Goal: Information Seeking & Learning: Check status

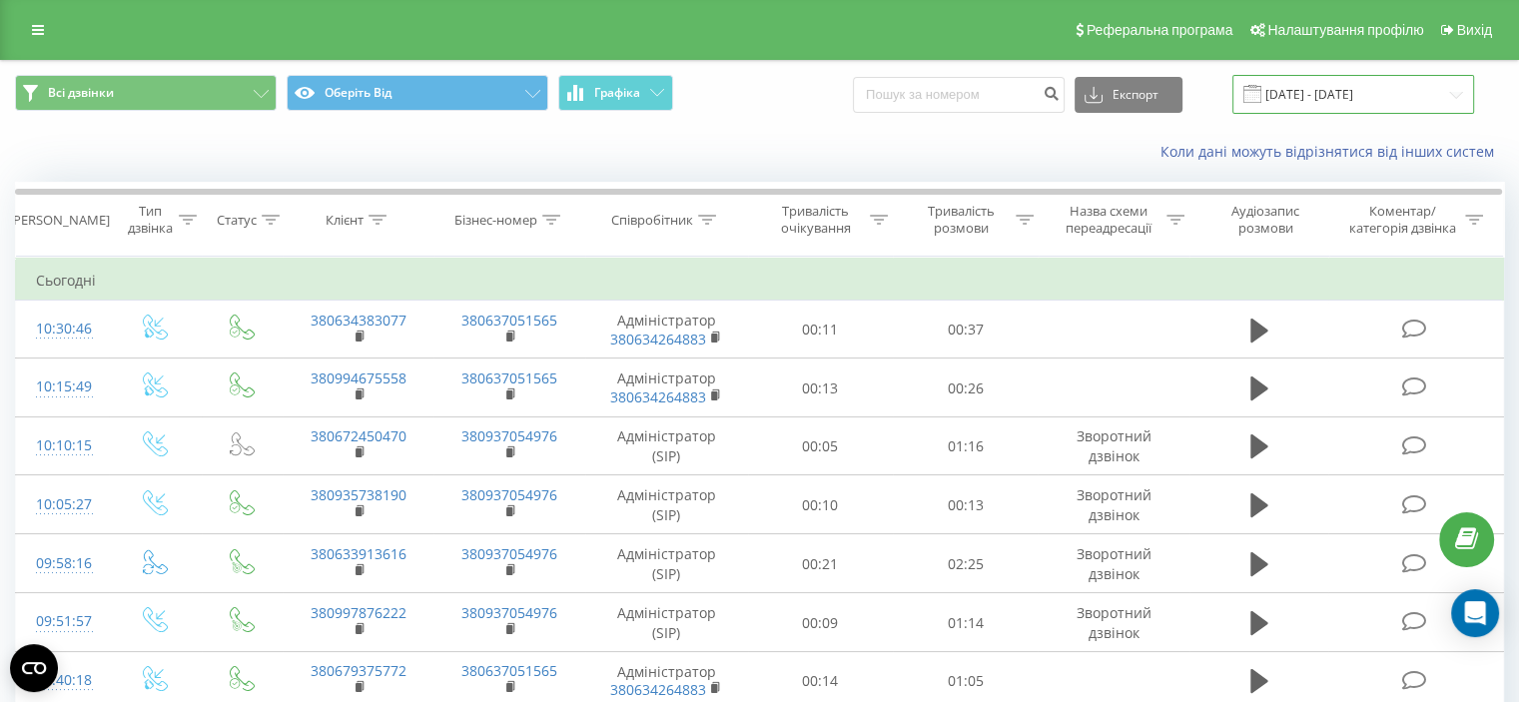
click at [1330, 91] on input "[DATE] - [DATE]" at bounding box center [1354, 94] width 242 height 39
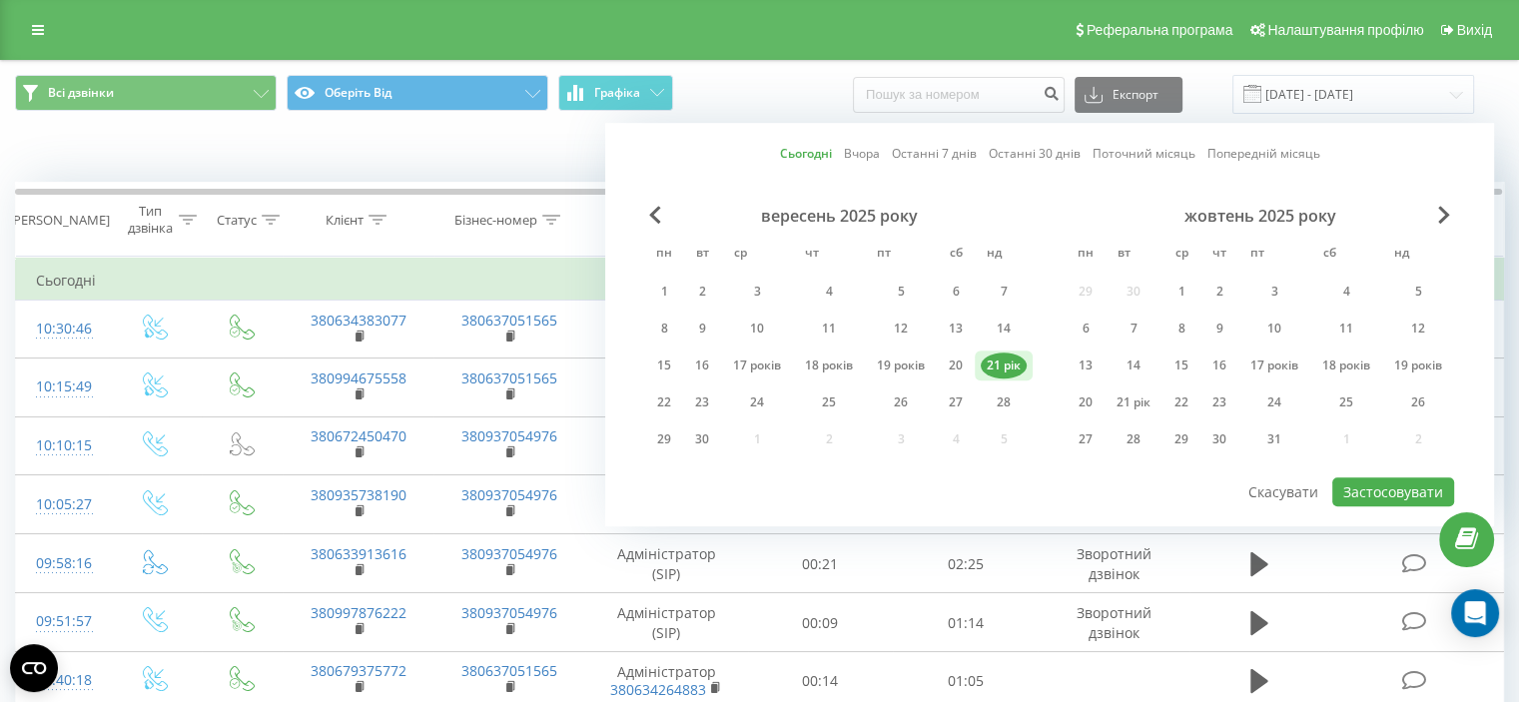
click at [1000, 365] on font "21 рік" at bounding box center [1004, 365] width 34 height 17
click at [1383, 490] on font "Застосовувати" at bounding box center [1394, 491] width 100 height 19
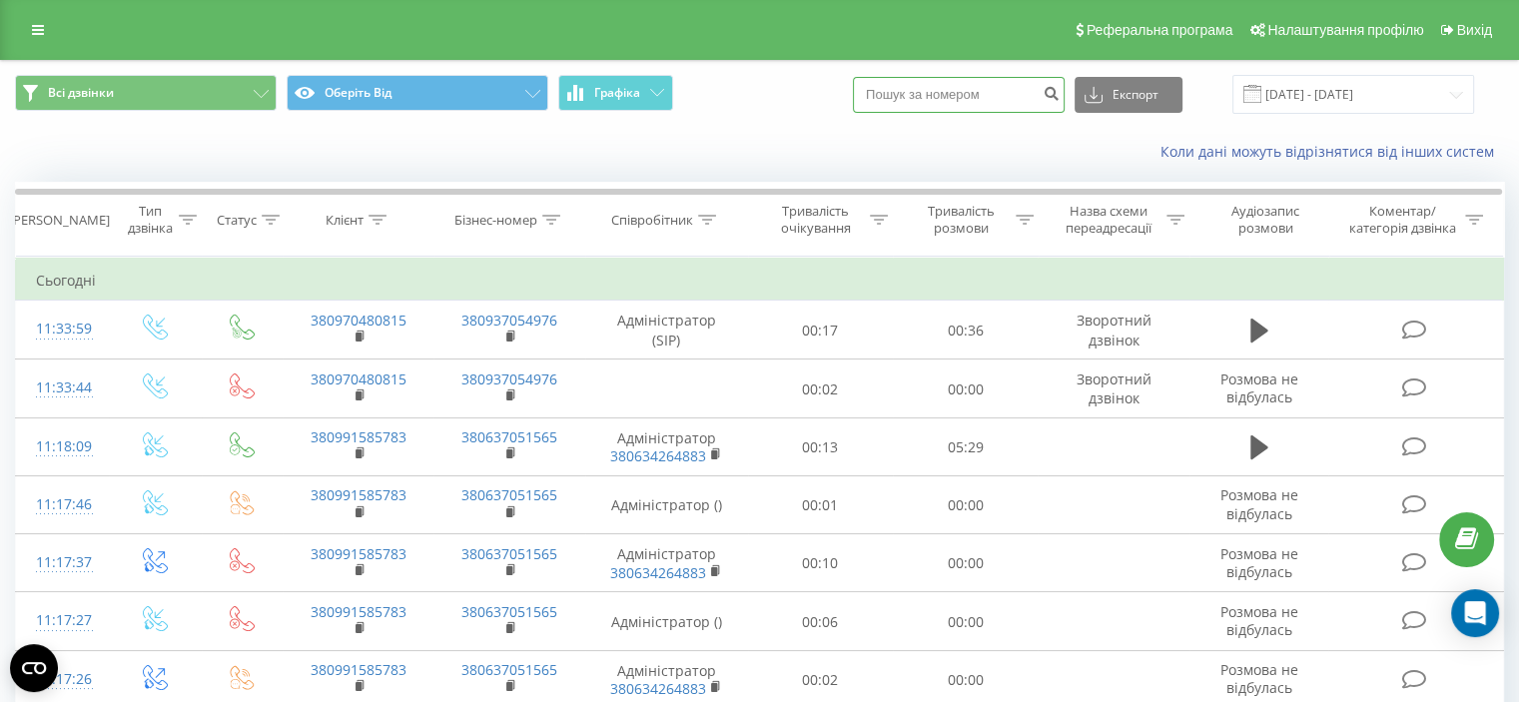
click at [931, 92] on input at bounding box center [959, 95] width 212 height 36
paste input "0994425285"
type input "0994425285"
click at [1064, 83] on button "submit" at bounding box center [1051, 95] width 27 height 36
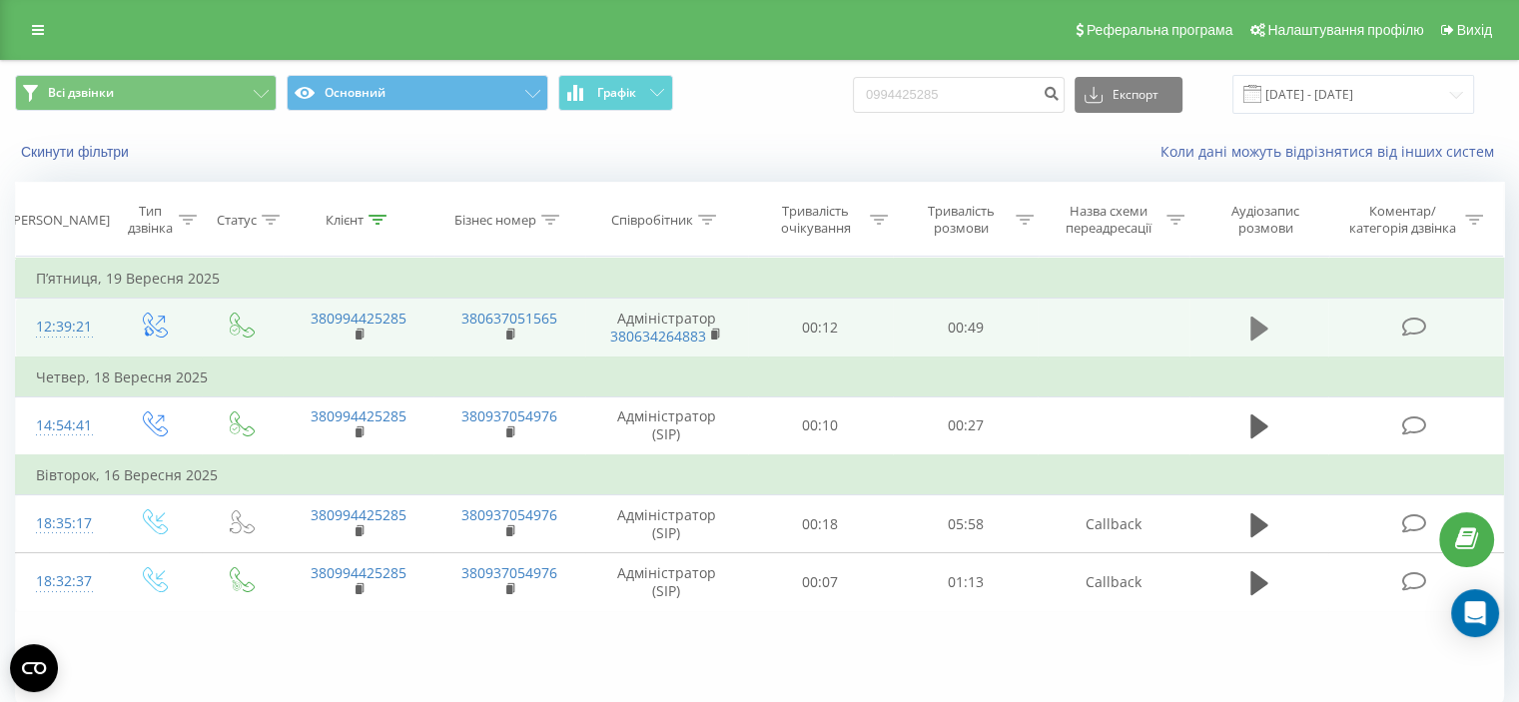
click at [1258, 325] on icon at bounding box center [1260, 329] width 18 height 24
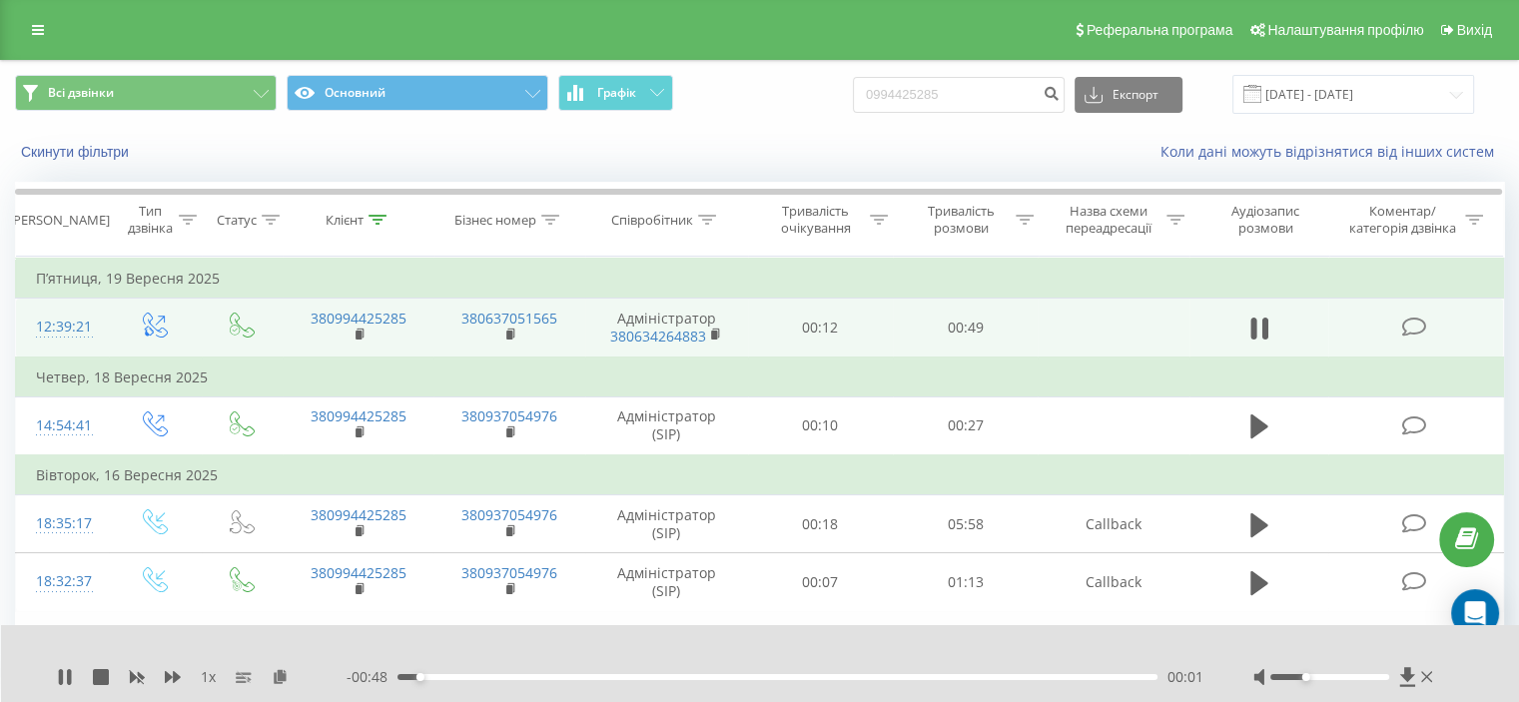
click at [1309, 677] on div at bounding box center [1330, 677] width 119 height 6
click at [1291, 675] on div at bounding box center [1330, 677] width 119 height 6
click at [1285, 675] on div at bounding box center [1330, 677] width 119 height 6
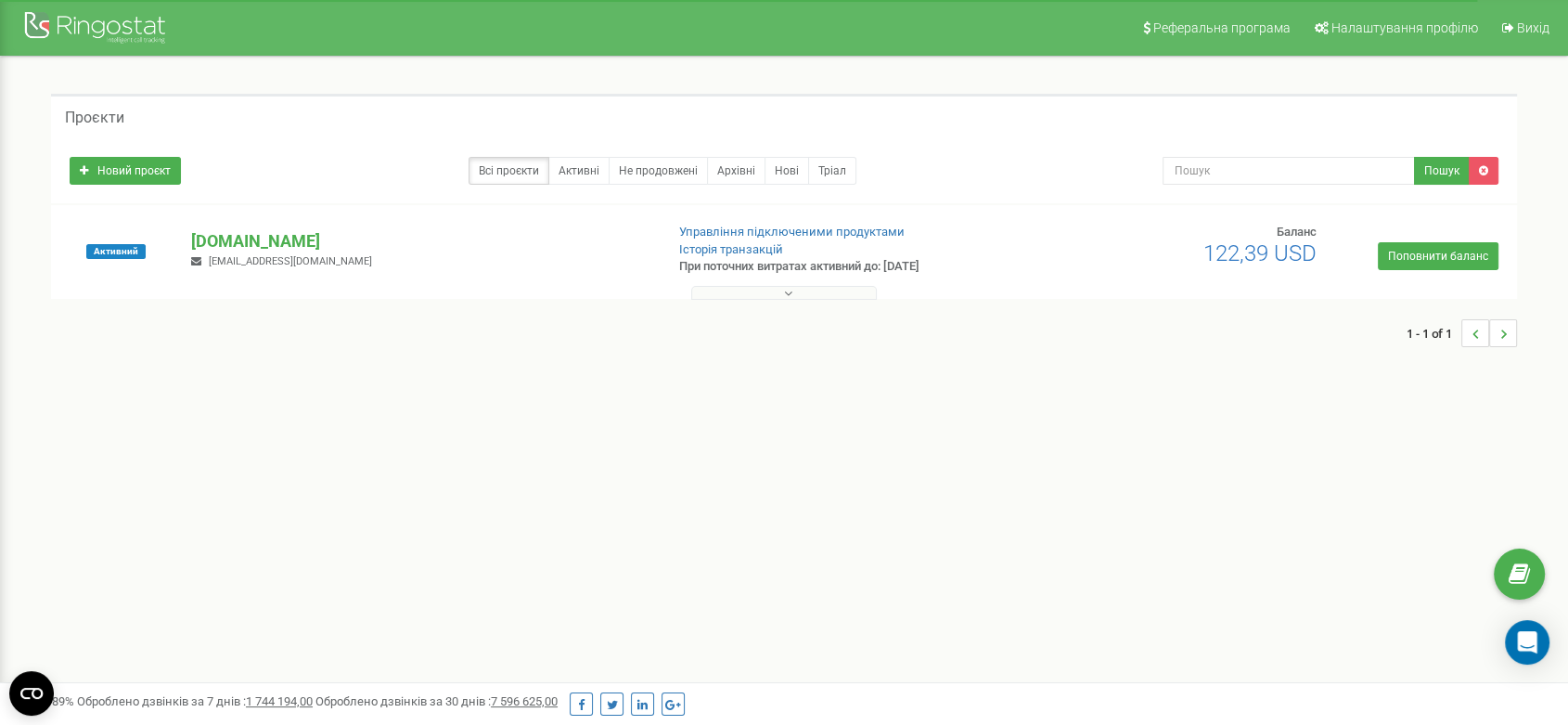
click at [276, 249] on p "[DOMAIN_NAME]" at bounding box center [420, 242] width 457 height 24
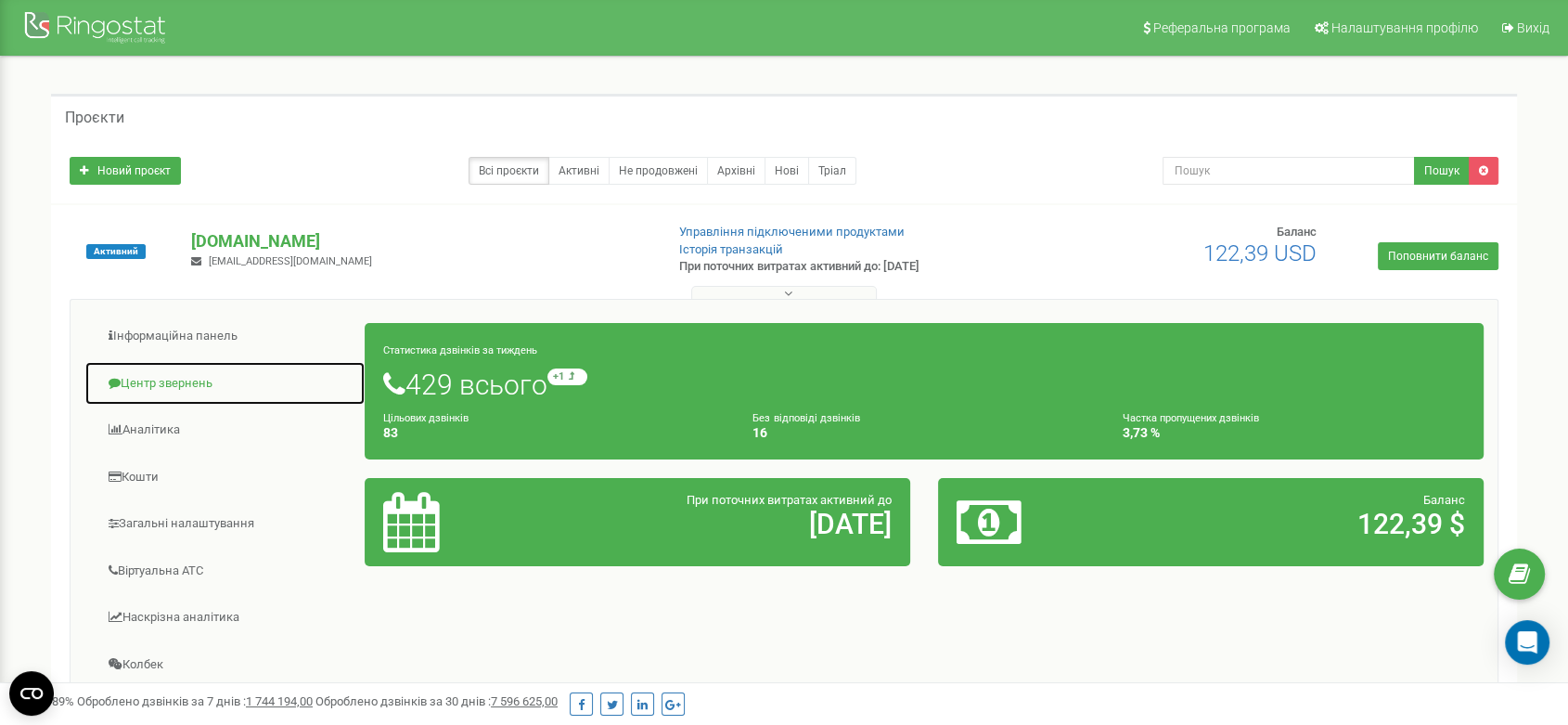
click at [174, 380] on link "Центр звернень" at bounding box center [225, 384] width 281 height 46
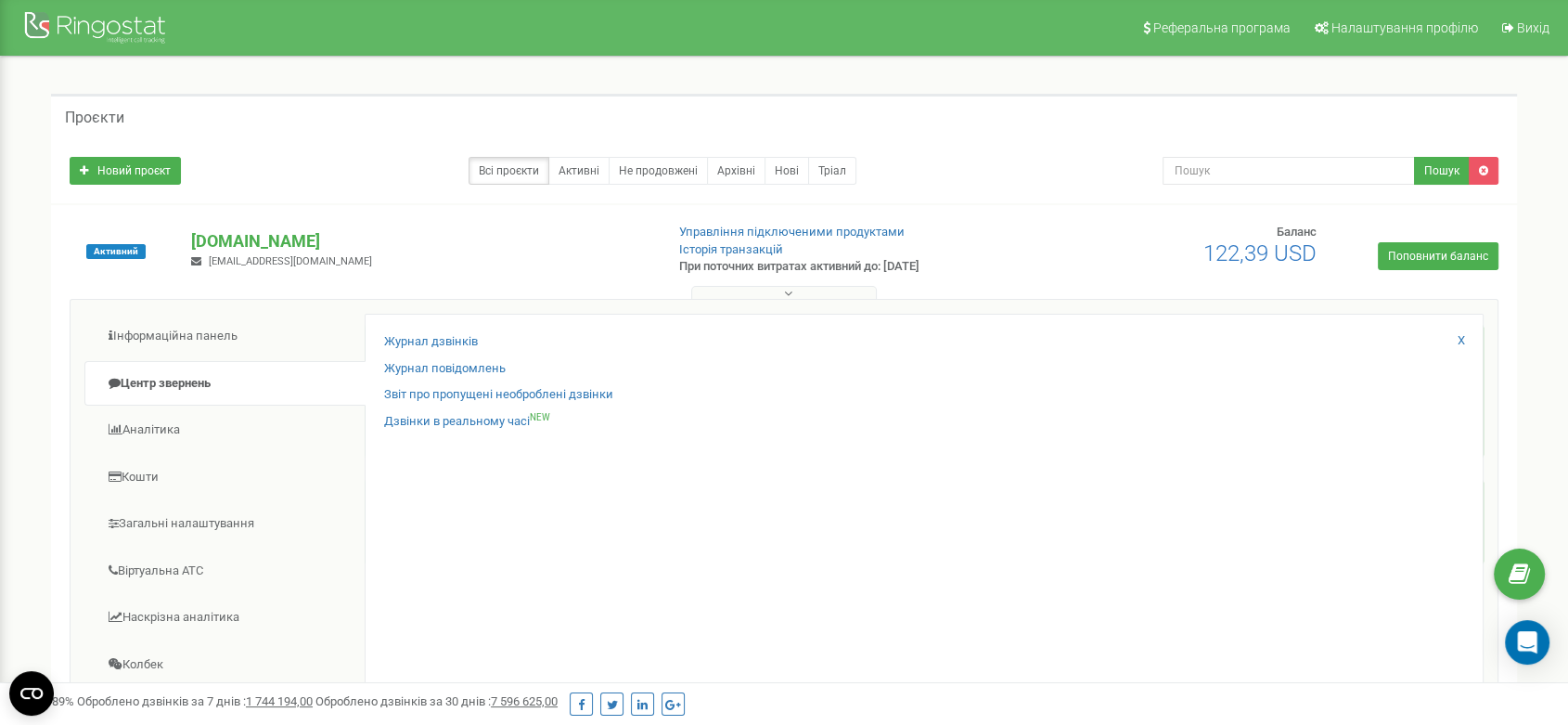
click at [420, 331] on div "Журнал дзвінків Журнал повідомлень Звіт про пропущені необроблені дзвінки Дзвін…" at bounding box center [924, 605] width 1119 height 583
click at [419, 340] on link "Журнал дзвінків" at bounding box center [431, 342] width 94 height 18
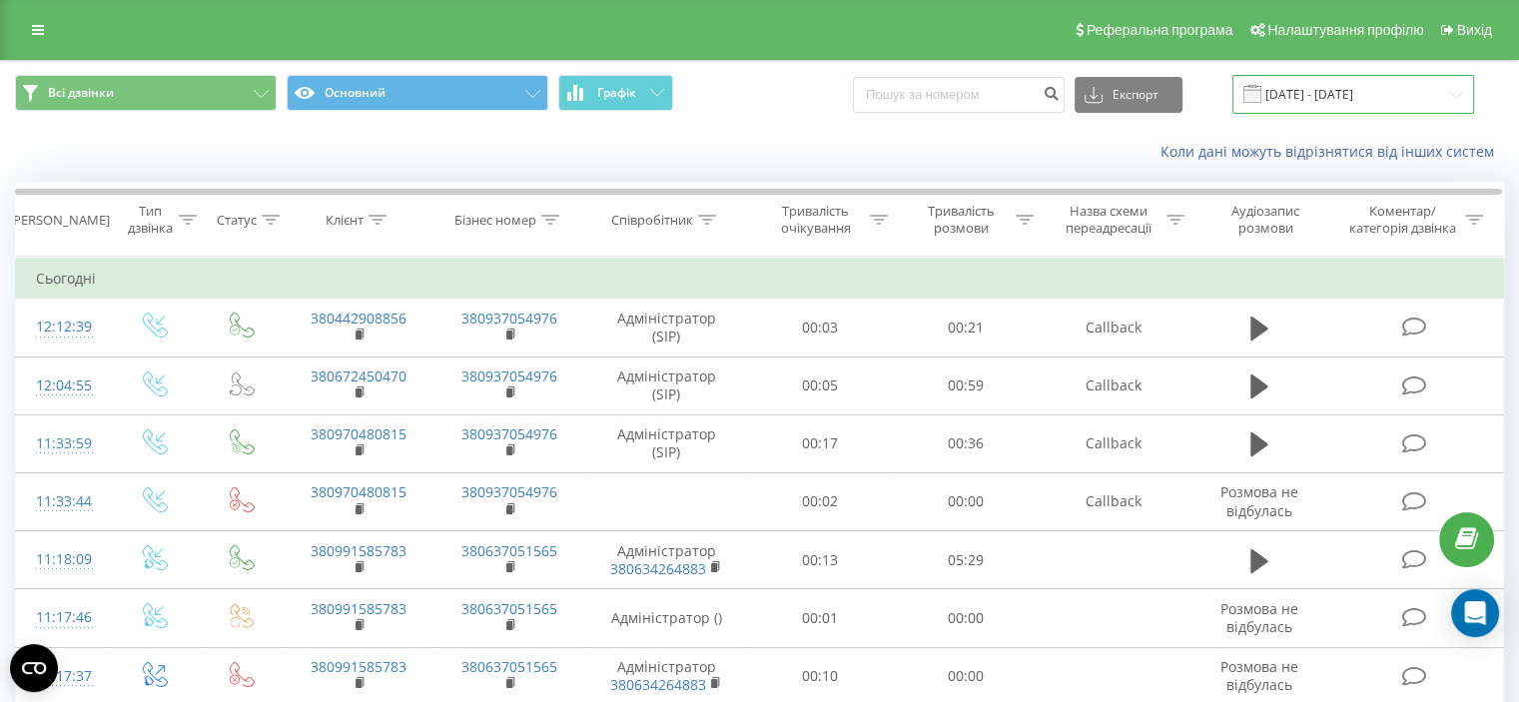
click at [1341, 91] on input "[DATE] - [DATE]" at bounding box center [1354, 94] width 242 height 39
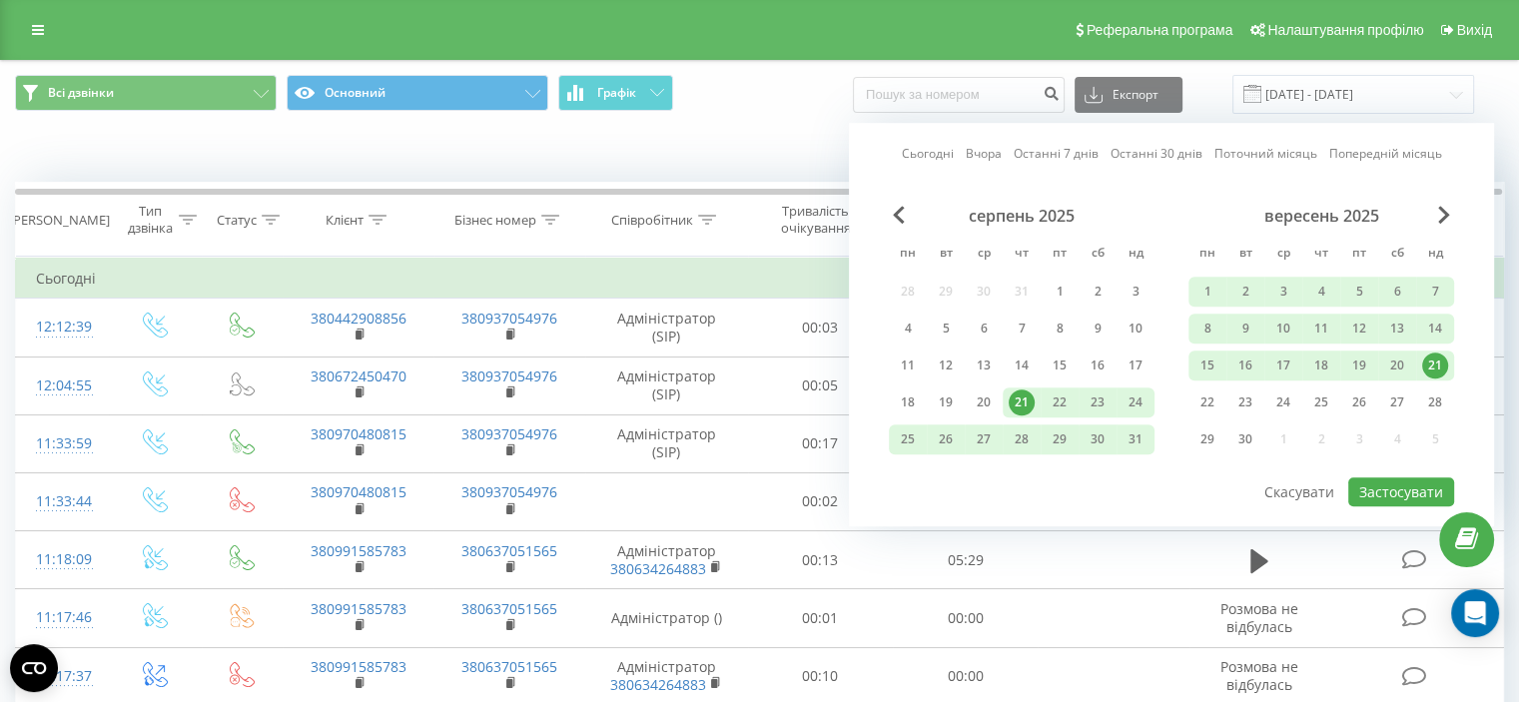
click at [1441, 363] on div "21" at bounding box center [1435, 366] width 26 height 26
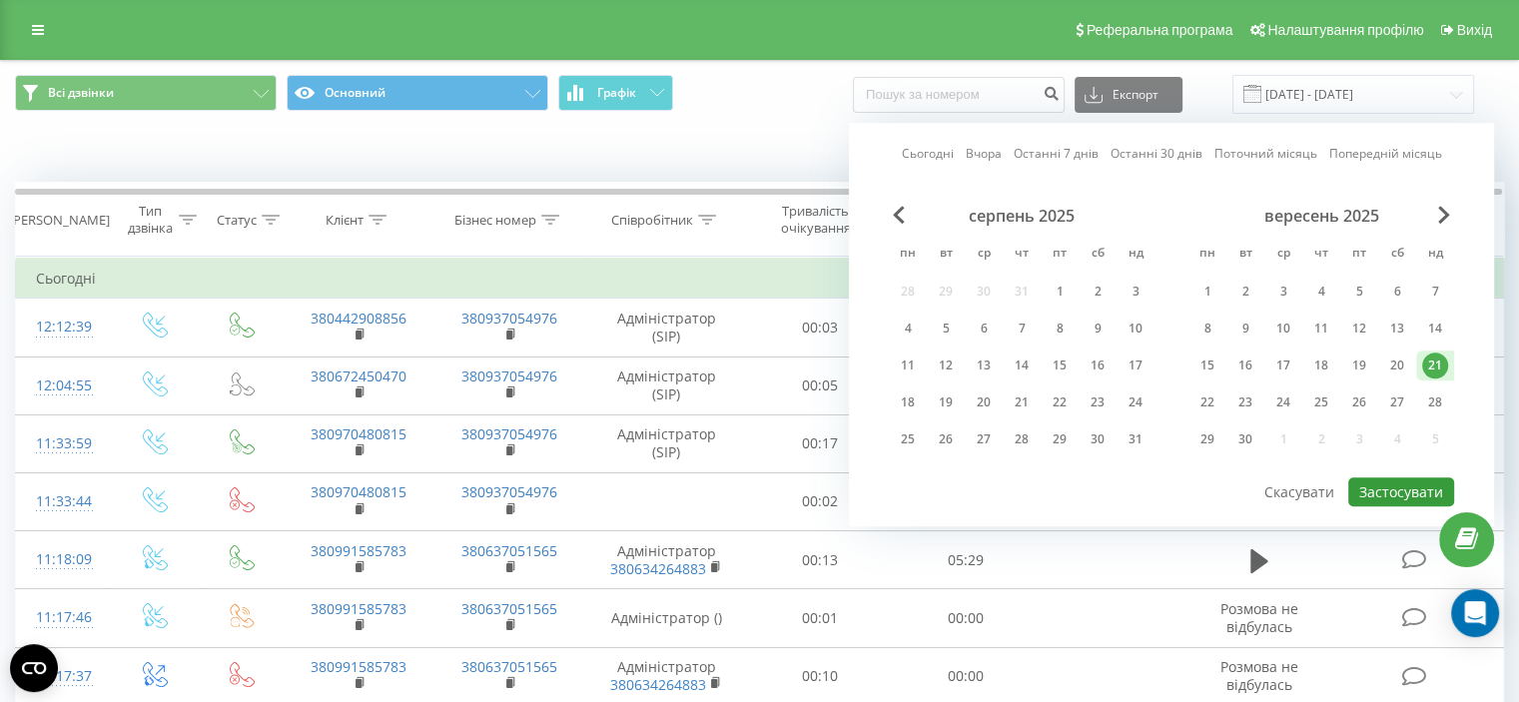
click at [1402, 485] on button "Застосувати" at bounding box center [1402, 491] width 106 height 29
type input "[DATE] - [DATE]"
